Goal: Task Accomplishment & Management: Manage account settings

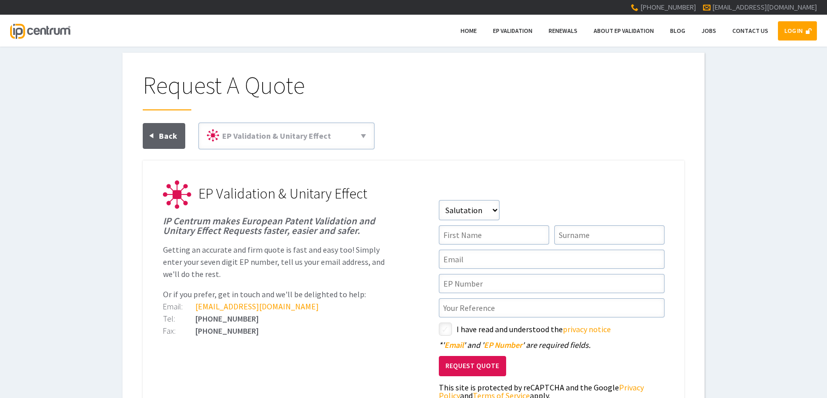
click at [812, 36] on link "LOG IN" at bounding box center [797, 30] width 39 height 19
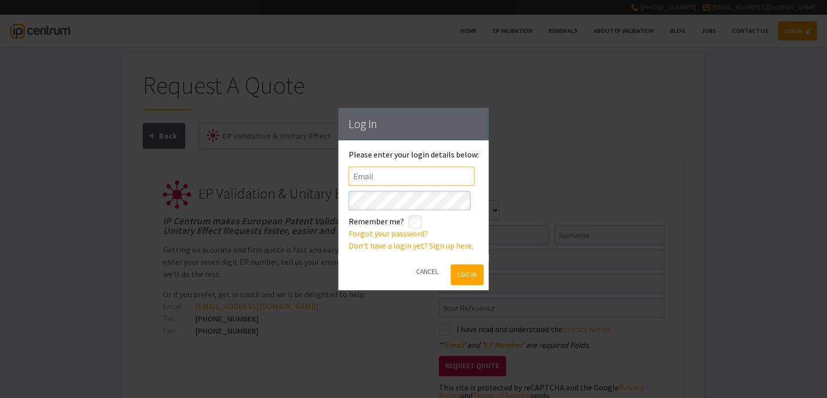
click at [380, 180] on input"] "text" at bounding box center [412, 175] width 126 height 19
type input"] "[EMAIL_ADDRESS][DOMAIN_NAME]"
click at [421, 224] on input"] "checkbox" at bounding box center [417, 223] width 12 height 12
checkbox input"] "true"
click at [451, 276] on button "Log In" at bounding box center [466, 274] width 33 height 21
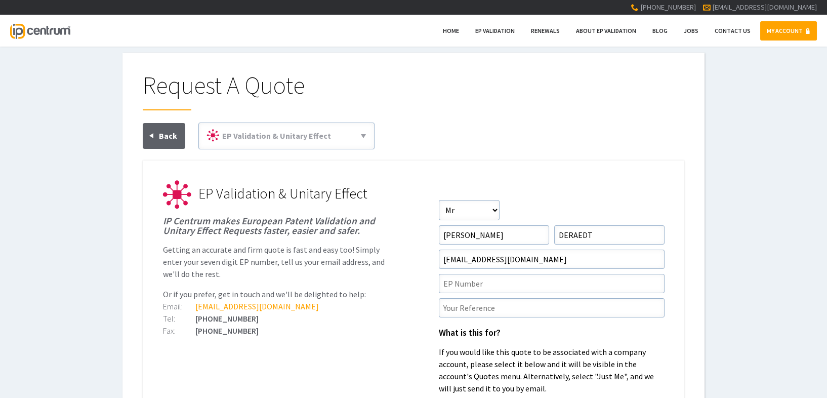
click at [777, 36] on link "MY ACCOUNT" at bounding box center [788, 30] width 57 height 19
